Goal: Transaction & Acquisition: Purchase product/service

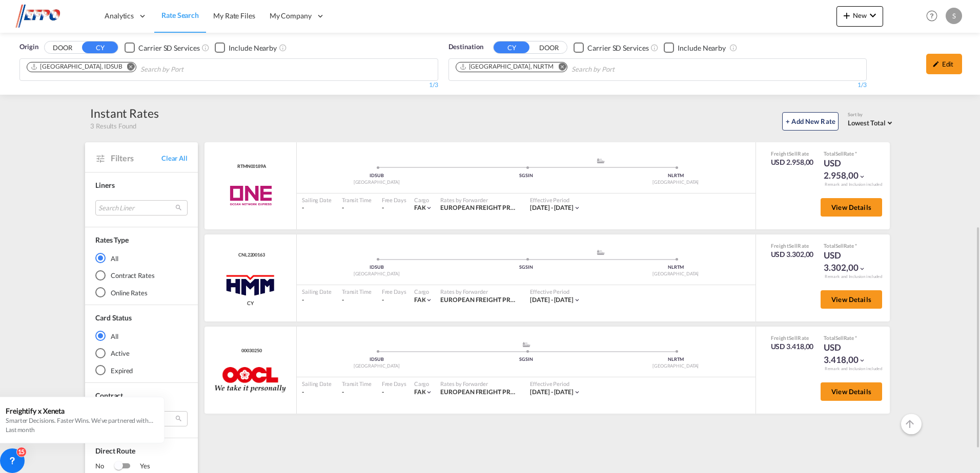
scroll to position [154, 0]
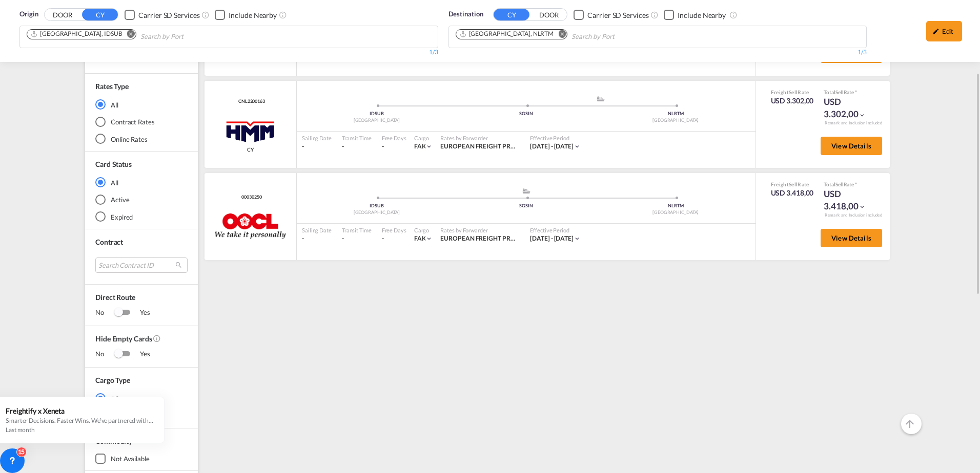
click at [127, 34] on md-icon "Remove" at bounding box center [131, 34] width 8 height 8
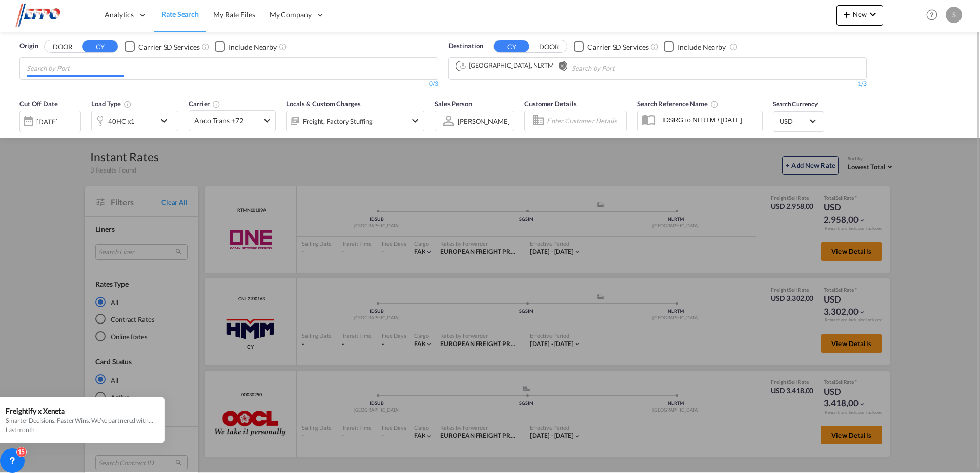
scroll to position [0, 0]
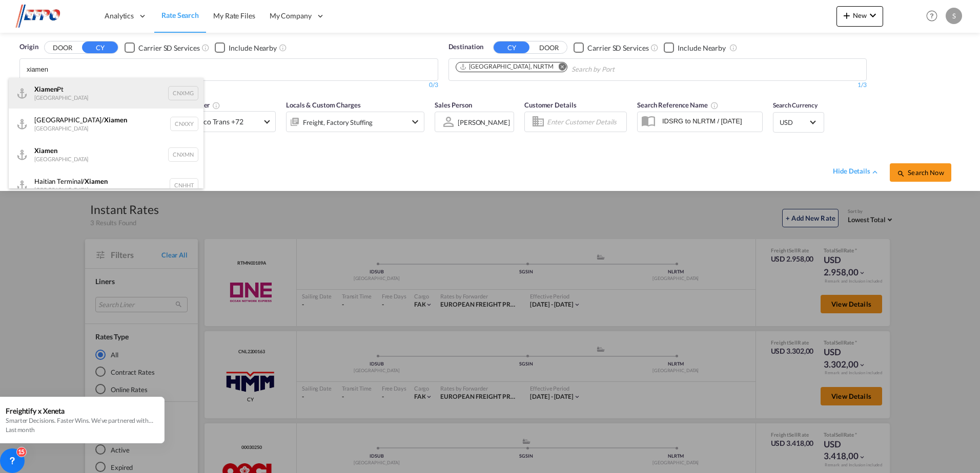
type input "xiamen"
click at [53, 87] on div "Xiamen Pt China CNXMG" at bounding box center [106, 93] width 195 height 31
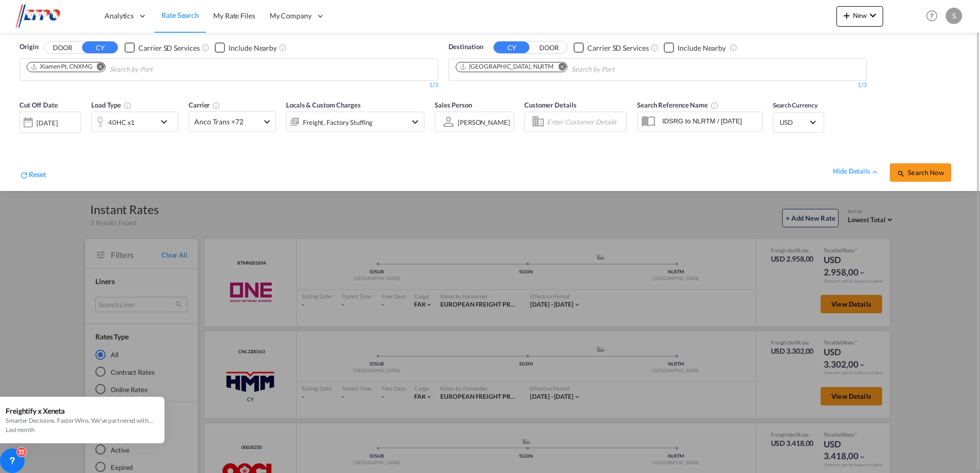
click at [57, 122] on div "[DATE]" at bounding box center [46, 122] width 21 height 9
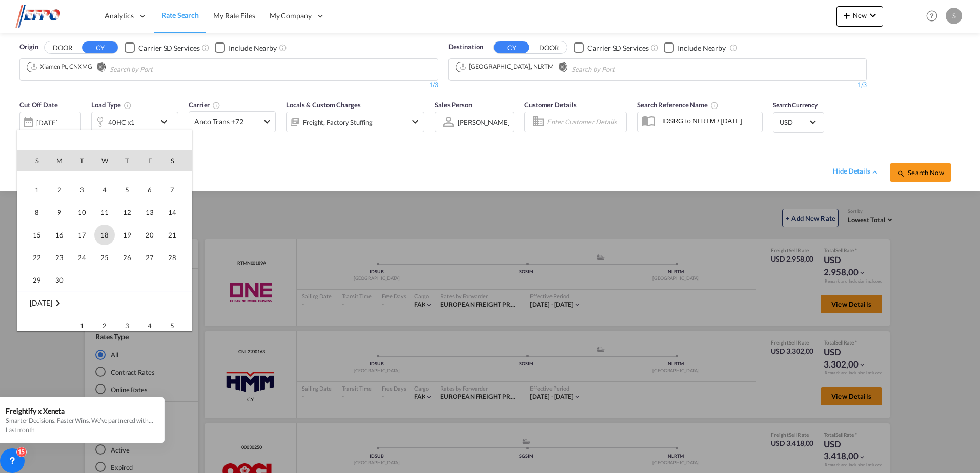
scroll to position [100, 0]
click at [38, 307] on span "22" at bounding box center [37, 309] width 20 height 20
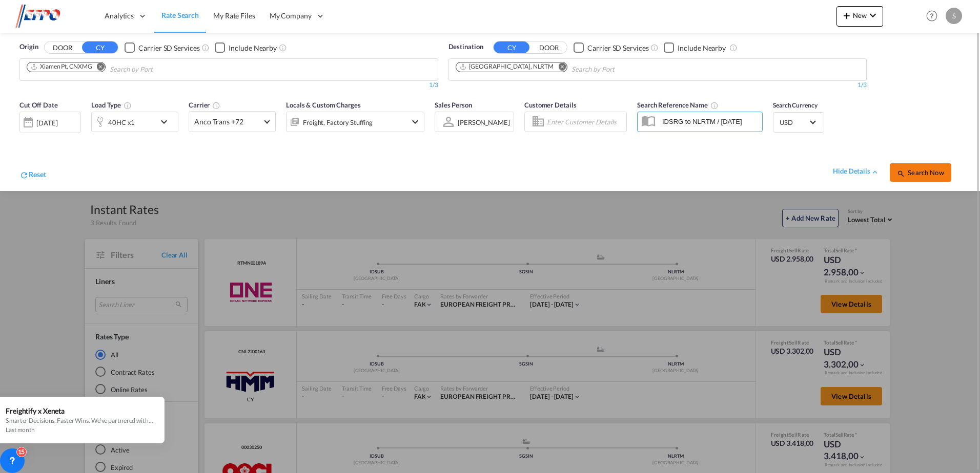
click at [917, 172] on span "Search Now" at bounding box center [920, 173] width 47 height 8
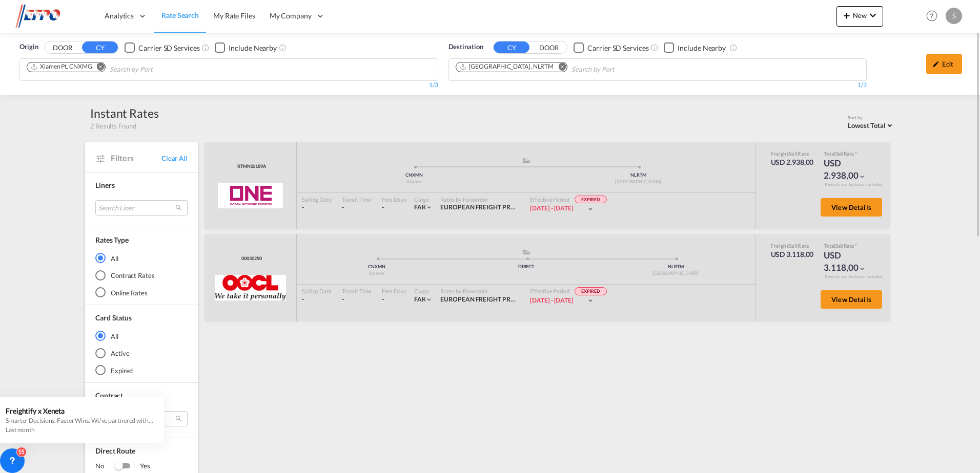
click at [693, 73] on div "Origin DOOR CY Carrier SD Services Include Nearby Xiamen Pt, CNXMG 1/3 1/ Desti…" at bounding box center [490, 64] width 980 height 62
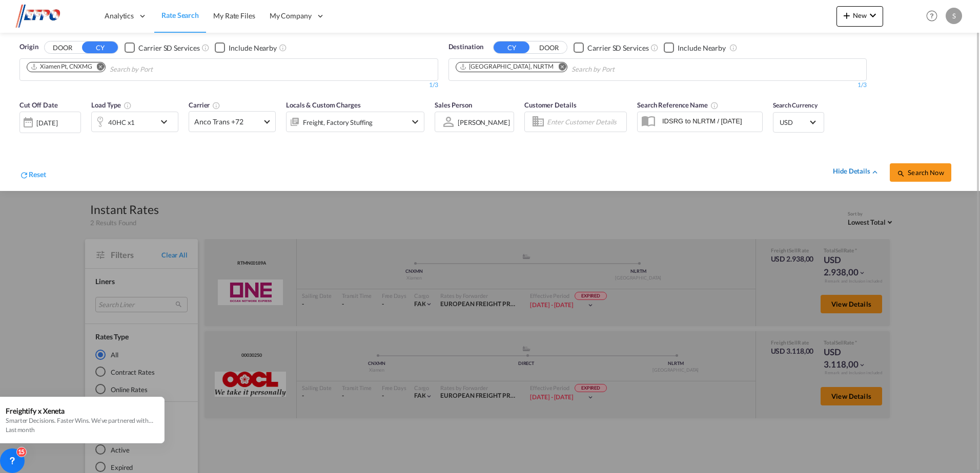
drag, startPoint x: 693, startPoint y: 73, endPoint x: 853, endPoint y: 172, distance: 188.0
click at [838, 169] on div "hide details" at bounding box center [856, 172] width 47 height 10
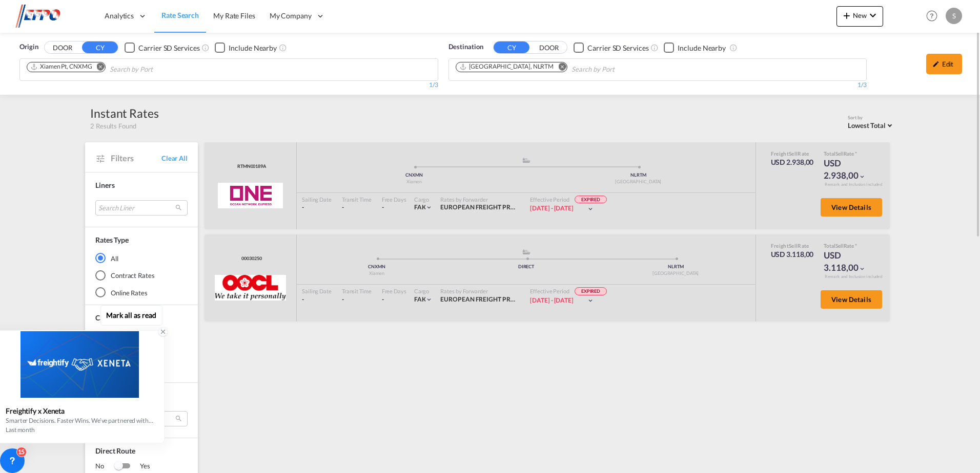
click at [162, 335] on icon at bounding box center [162, 331] width 7 height 7
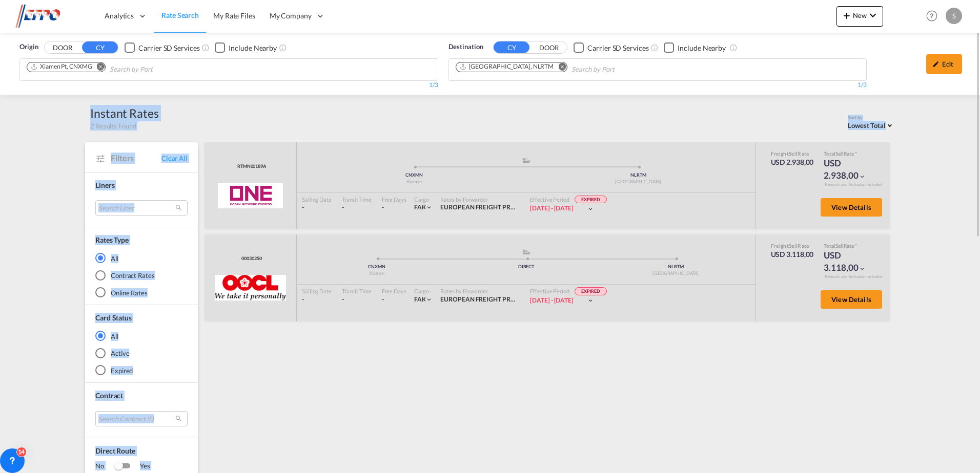
drag, startPoint x: 32, startPoint y: 101, endPoint x: 581, endPoint y: 395, distance: 622.8
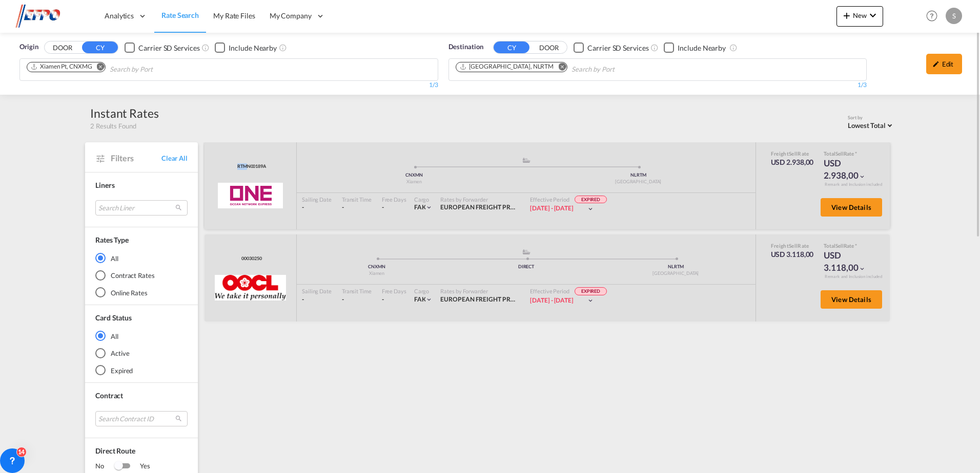
drag, startPoint x: 497, startPoint y: 421, endPoint x: 238, endPoint y: 161, distance: 367.0
